Goal: Task Accomplishment & Management: Manage account settings

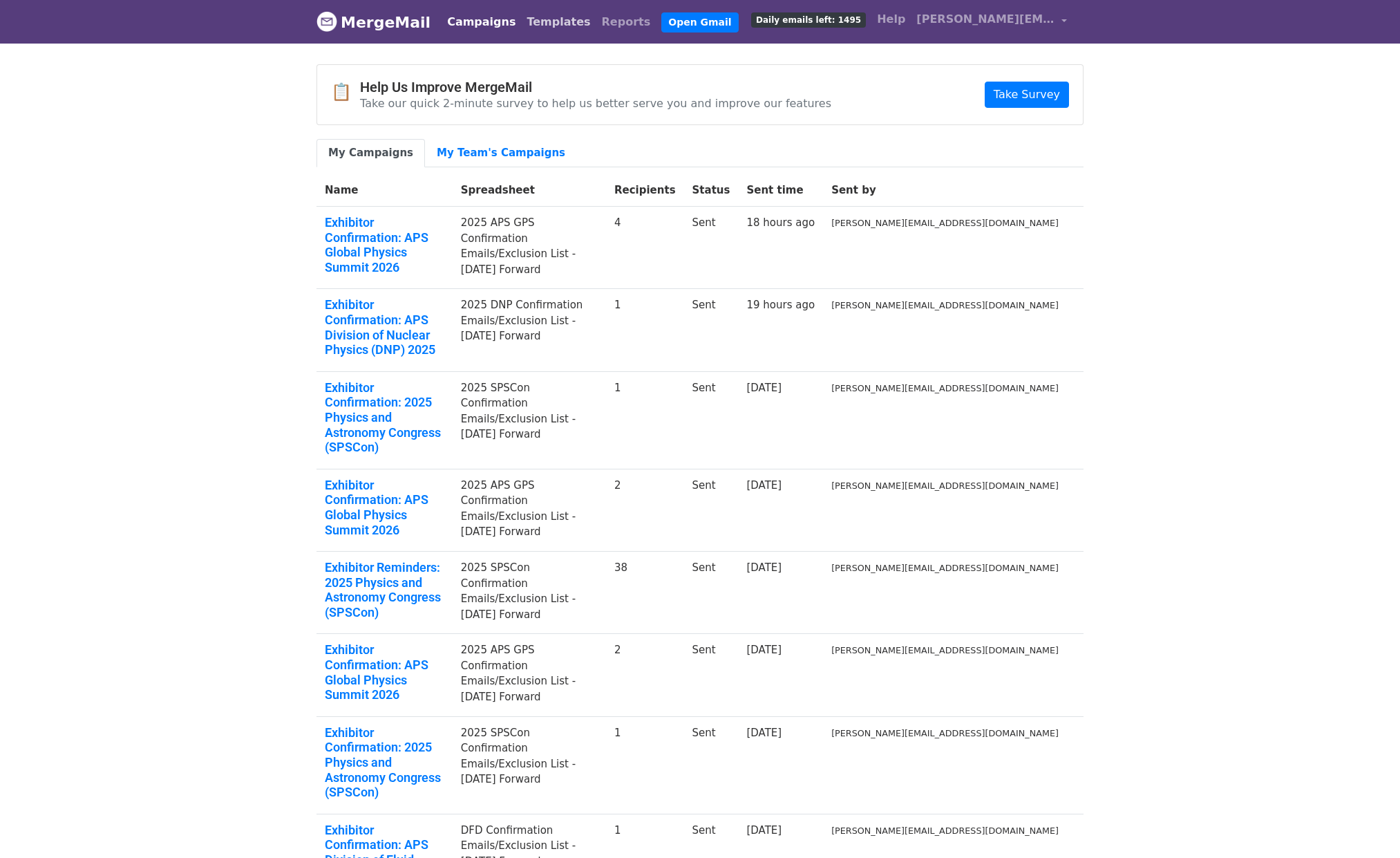
click at [549, 21] on link "Templates" at bounding box center [558, 22] width 75 height 28
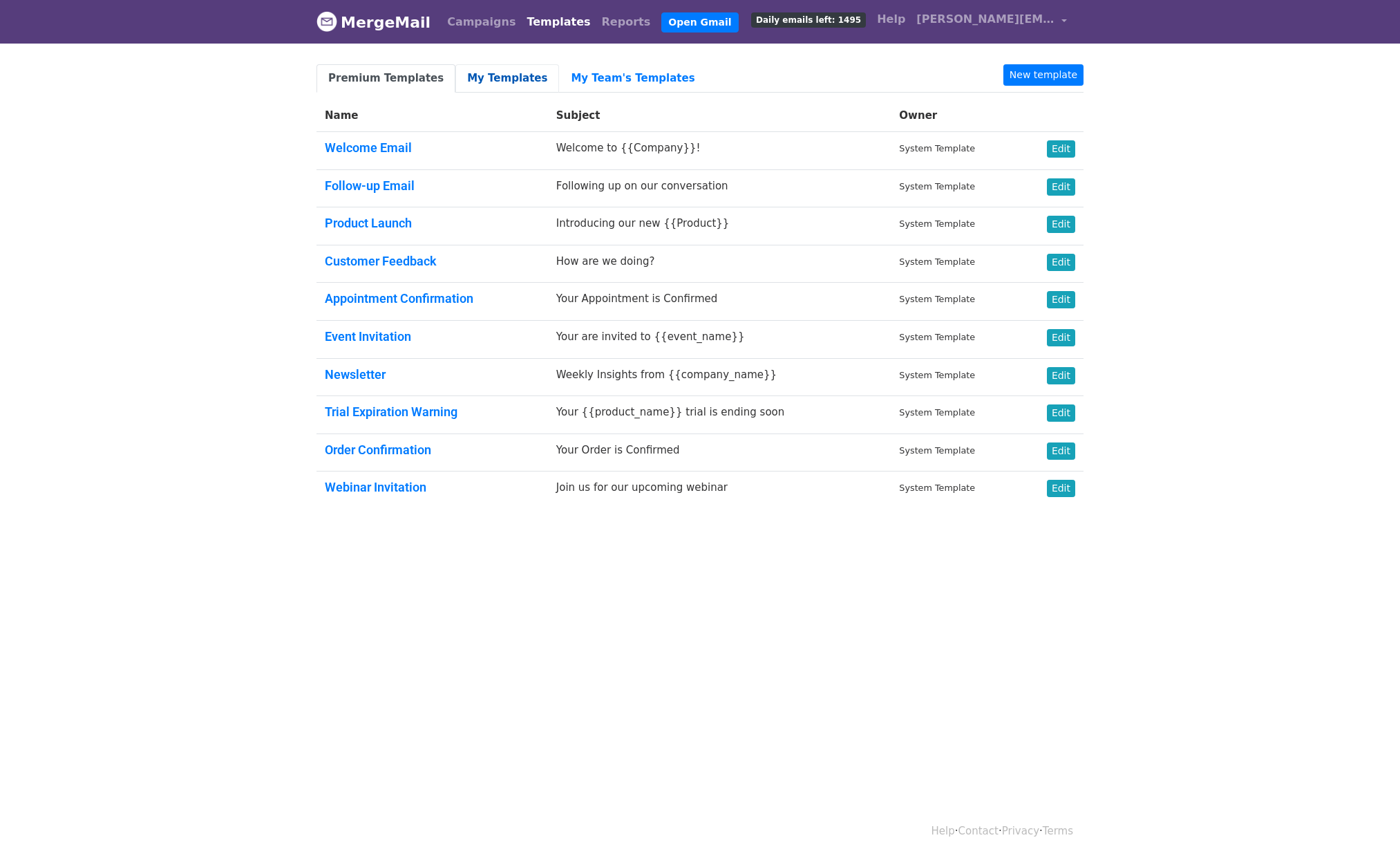
click at [494, 78] on link "My Templates" at bounding box center [507, 79] width 103 height 28
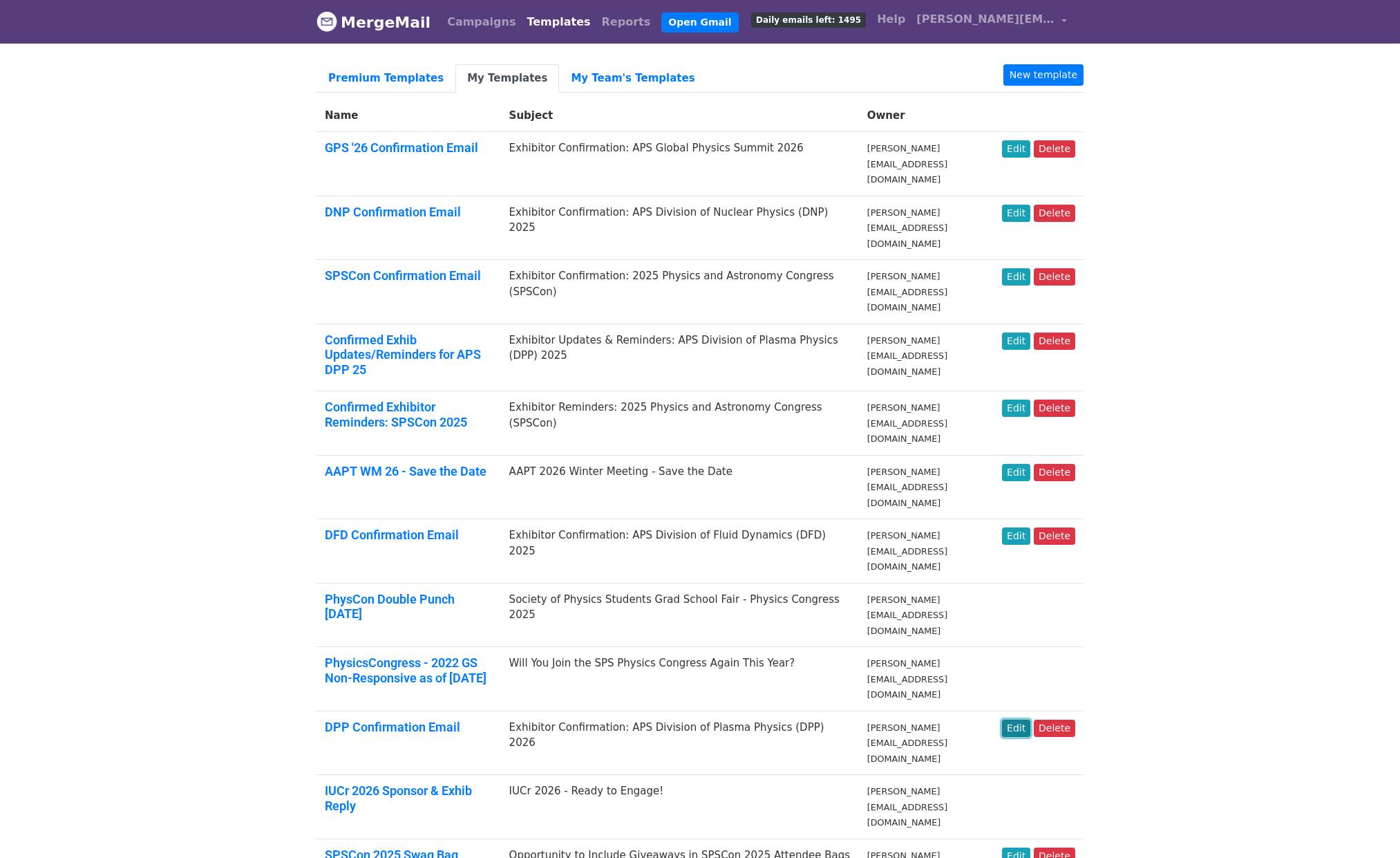
click at [1029, 719] on link "Edit" at bounding box center [1017, 728] width 28 height 17
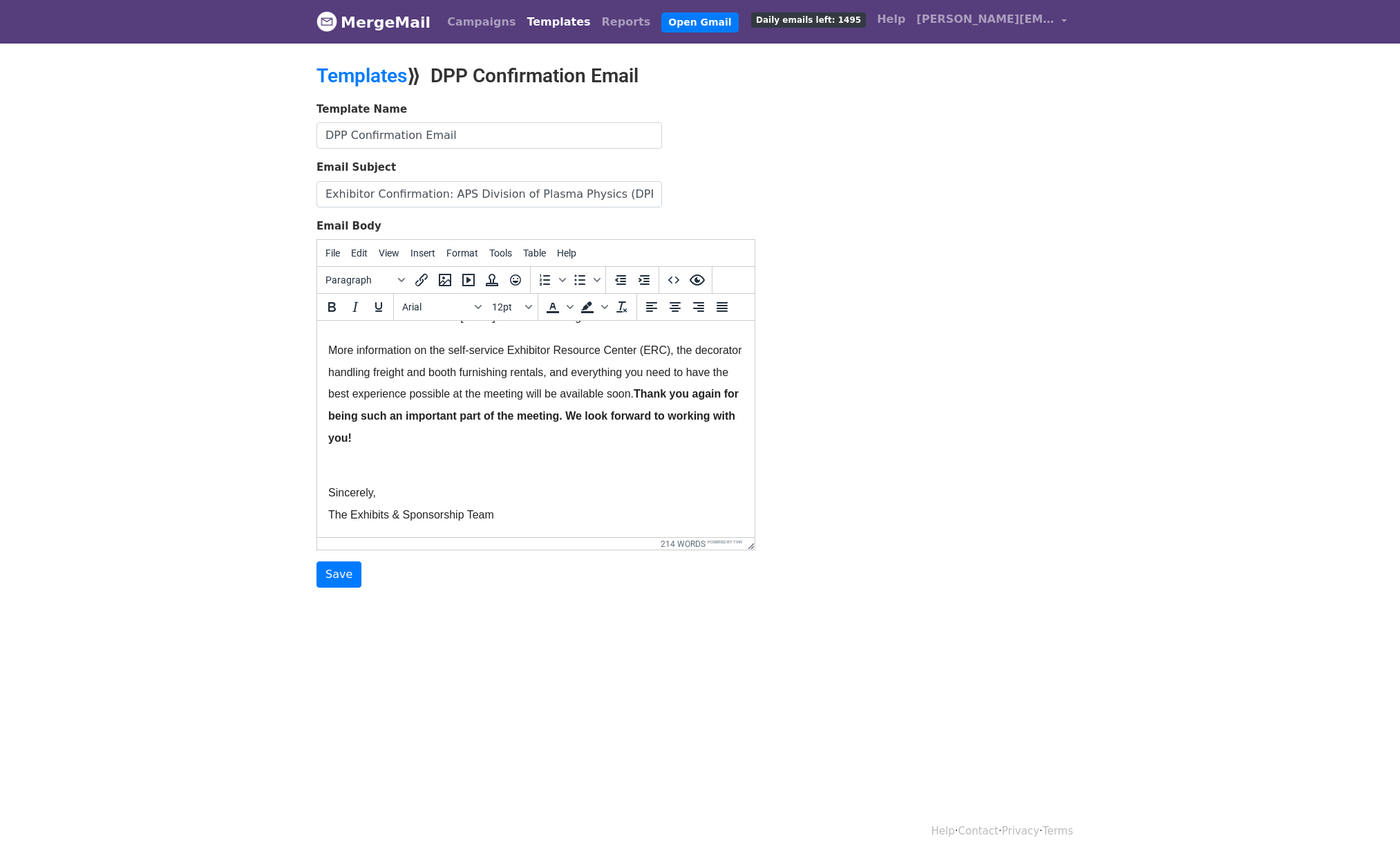
scroll to position [568, 0]
click at [205, 306] on body "MergeMail Campaigns Templates Reports Open Gmail Daily emails left: 1495 Help […" at bounding box center [700, 321] width 1400 height 643
